Goal: Task Accomplishment & Management: Manage account settings

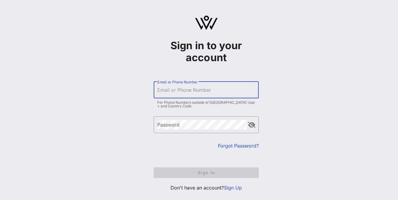
type input "[EMAIL_ADDRESS][DOMAIN_NAME]"
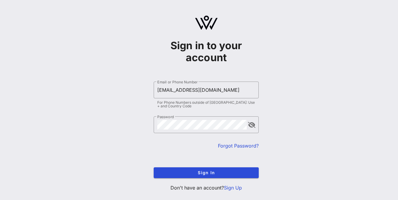
click at [223, 108] on div "For Phone Numbers outside of [GEOGRAPHIC_DATA]: Use + and Country Code" at bounding box center [206, 104] width 98 height 7
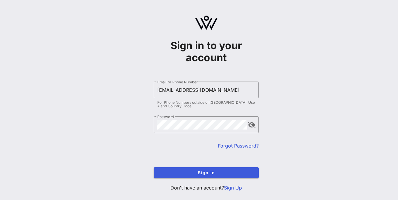
click at [205, 172] on span "Sign In" at bounding box center [206, 172] width 95 height 5
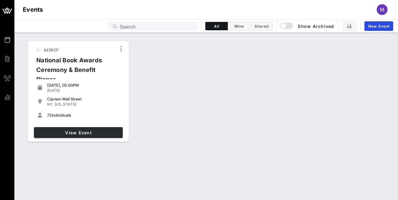
click at [99, 135] on span "View Event" at bounding box center [78, 132] width 84 height 5
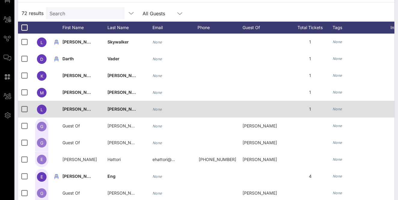
scroll to position [21, 0]
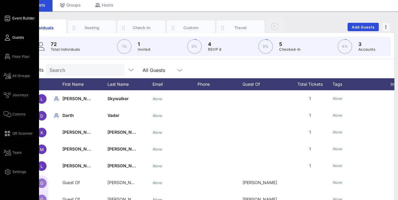
click at [21, 17] on span "Event Builder" at bounding box center [23, 18] width 23 height 5
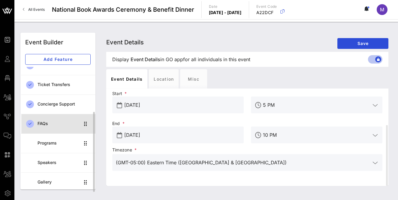
click at [66, 125] on div "FAQs" at bounding box center [59, 123] width 42 height 5
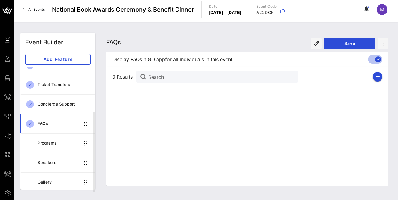
click at [157, 39] on div "FAQs FAQs FAQs Save" at bounding box center [247, 42] width 282 height 19
click at [382, 12] on span "M" at bounding box center [382, 10] width 4 height 6
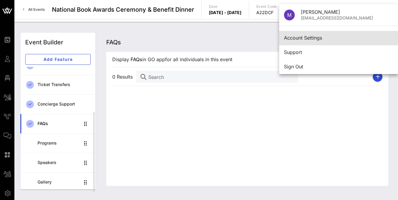
click at [314, 37] on div "Account Settings" at bounding box center [338, 38] width 109 height 6
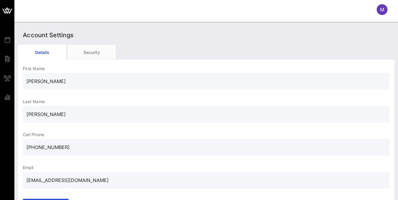
click at [145, 41] on div "Account Settings" at bounding box center [206, 35] width 377 height 19
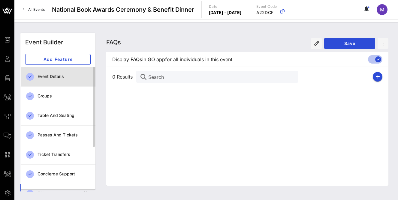
click at [71, 75] on div "Event Details" at bounding box center [64, 76] width 53 height 5
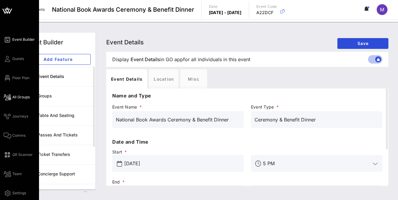
click at [18, 97] on span "All Groups" at bounding box center [20, 97] width 17 height 5
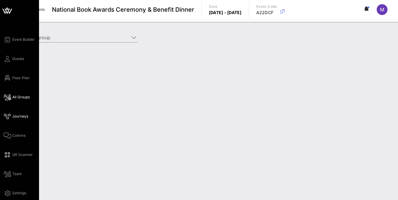
click at [21, 116] on span "Journeys" at bounding box center [20, 116] width 16 height 5
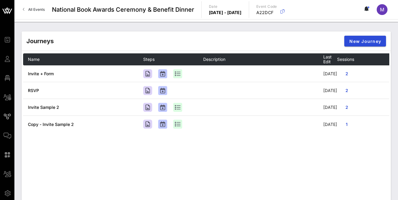
click at [39, 9] on span "All Events" at bounding box center [36, 9] width 17 height 5
